Goal: Navigation & Orientation: Go to known website

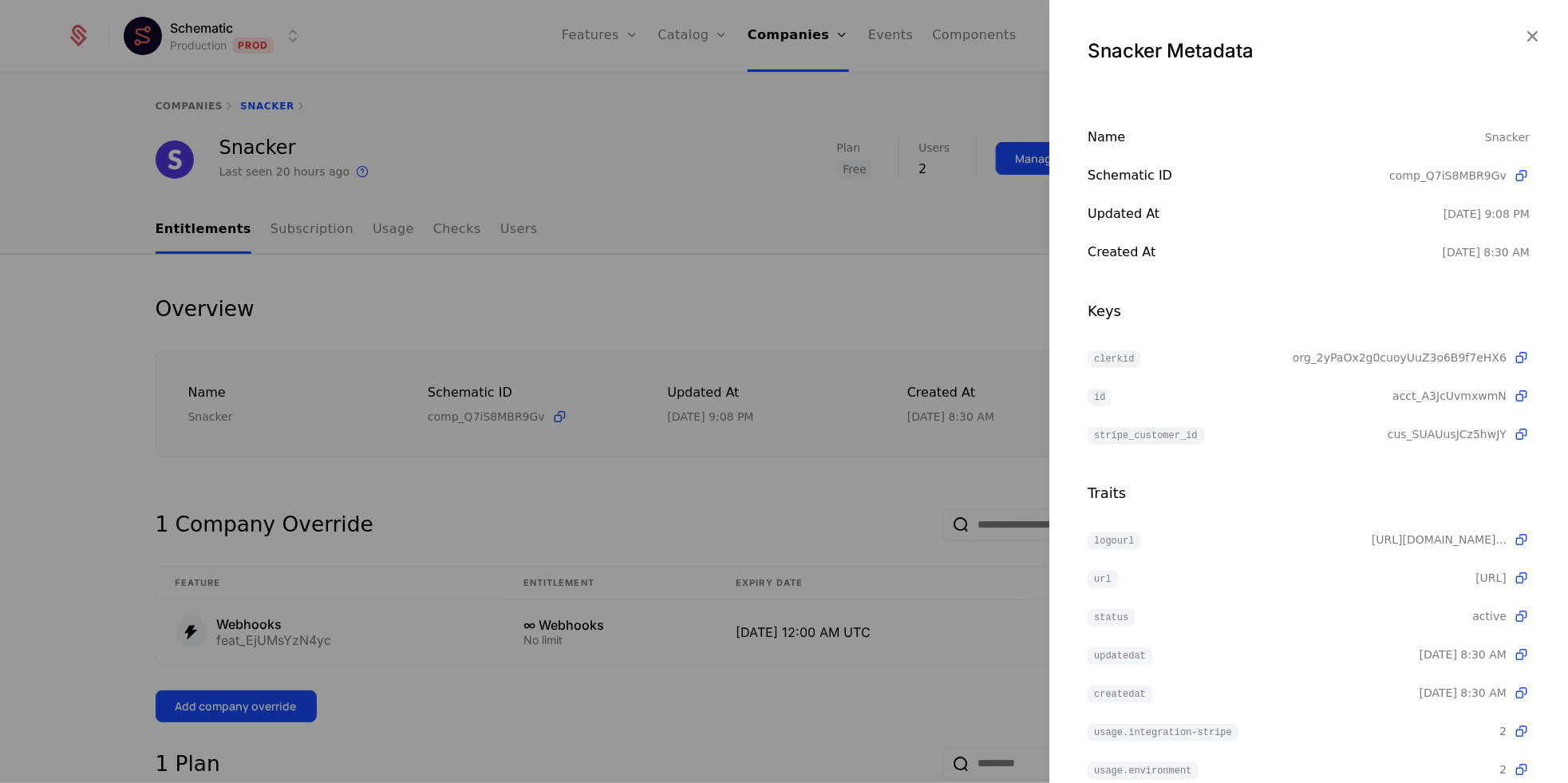
scroll to position [341, 0]
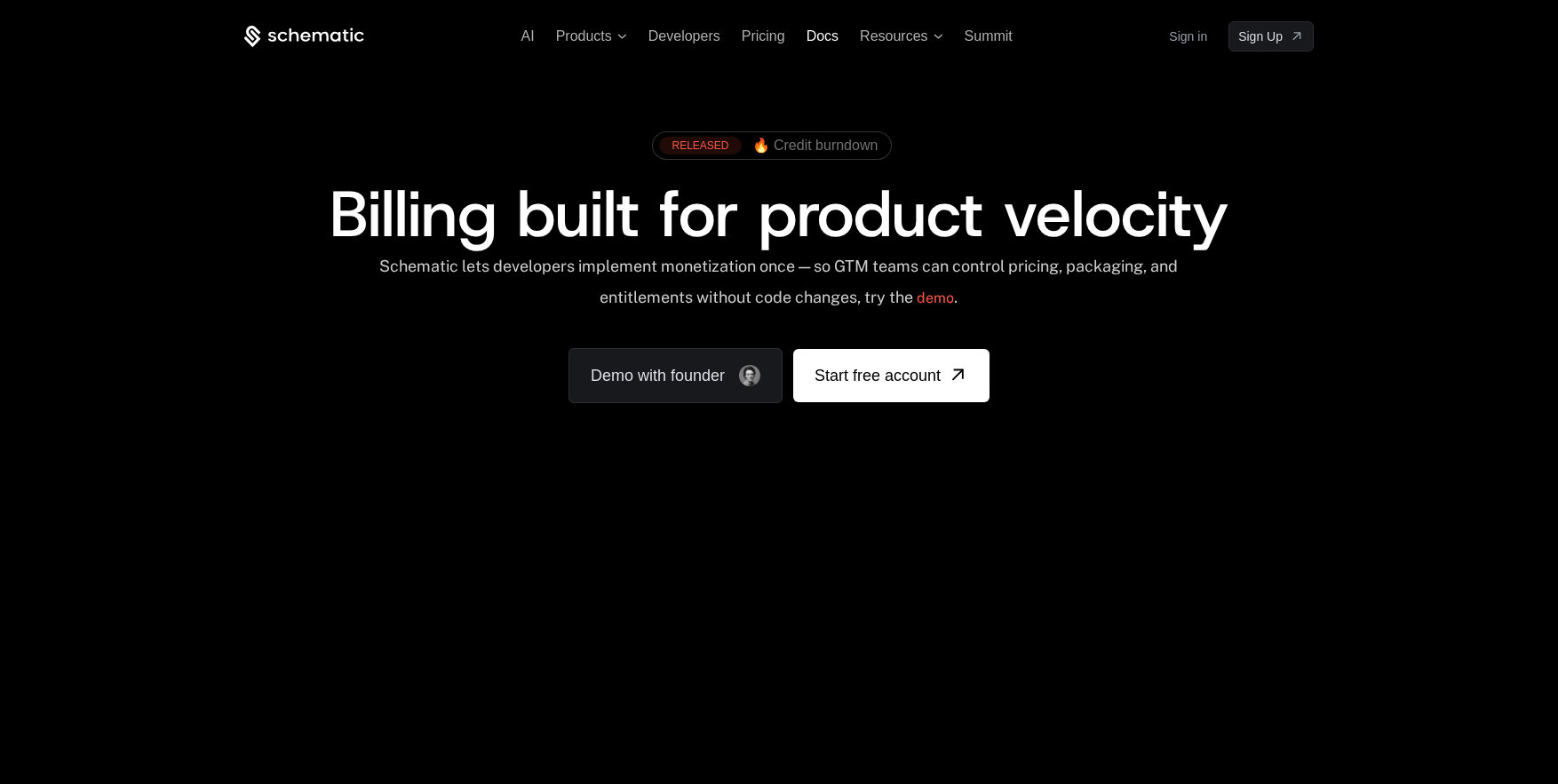
click at [829, 32] on span "Docs" at bounding box center [822, 36] width 32 height 15
